Goal: Book appointment/travel/reservation

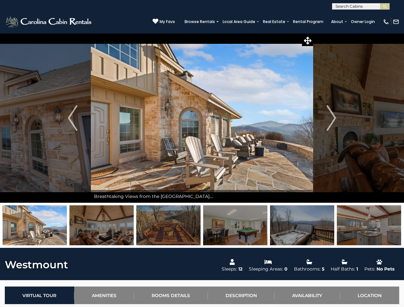
click at [202, 170] on img at bounding box center [202, 118] width 222 height 170
